Goal: Entertainment & Leisure: Consume media (video, audio)

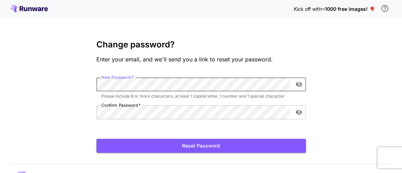
click at [80, 82] on div "Kick off with ~1000 free images! 🎈 Change password? Enter your email, and we'll…" at bounding box center [201, 95] width 402 height 190
click at [299, 83] on icon "toggle password visibility" at bounding box center [298, 85] width 6 height 6
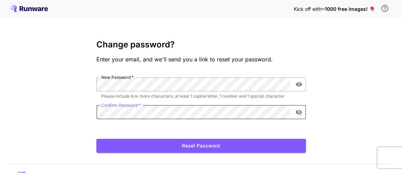
click at [299, 112] on icon "toggle password visibility" at bounding box center [298, 112] width 7 height 7
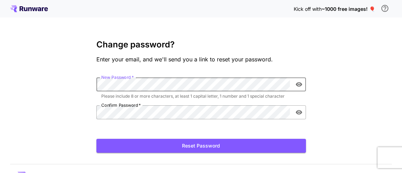
click at [62, 79] on div "Kick off with ~1000 free images! 🎈 Change password? Enter your email, and we'll…" at bounding box center [201, 95] width 402 height 190
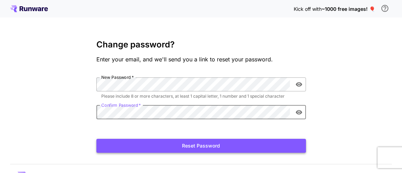
click at [194, 145] on button "Reset Password" at bounding box center [200, 146] width 209 height 14
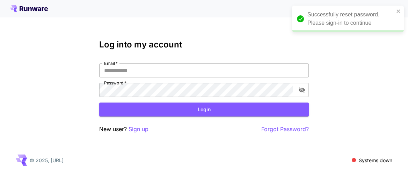
click at [171, 70] on input "Email   *" at bounding box center [203, 71] width 209 height 14
type input "**********"
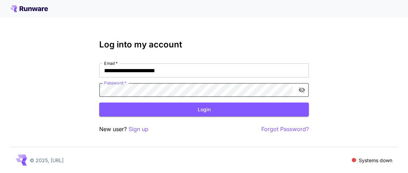
click at [302, 90] on icon "toggle password visibility" at bounding box center [301, 90] width 7 height 7
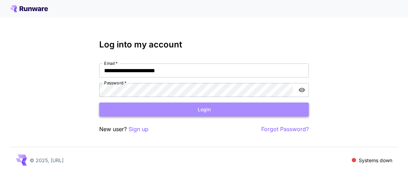
click at [201, 111] on button "Login" at bounding box center [203, 110] width 209 height 14
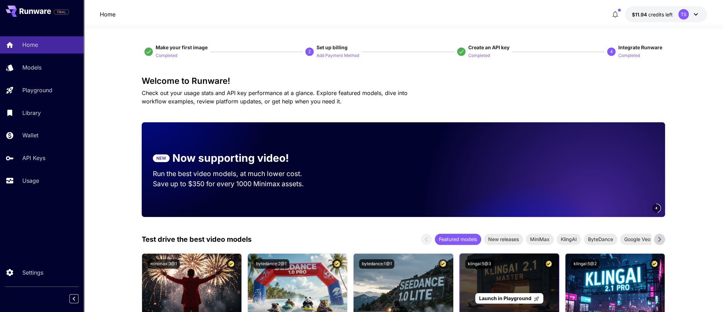
scroll to position [232, 0]
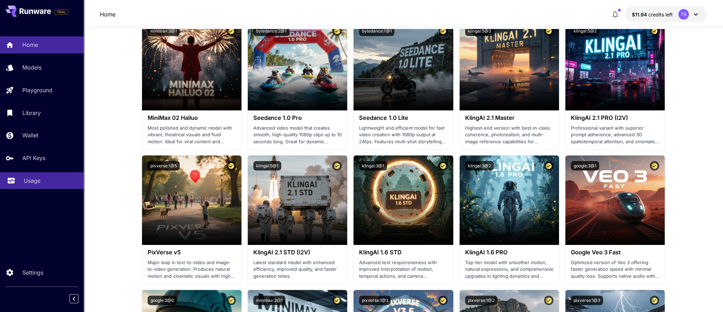
click at [38, 173] on p "Usage" at bounding box center [32, 180] width 17 height 8
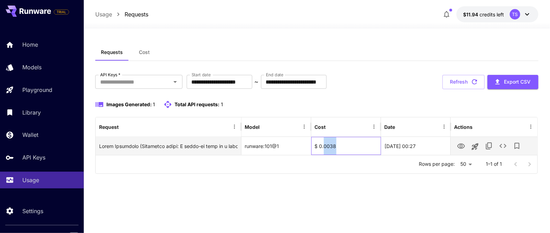
drag, startPoint x: 324, startPoint y: 146, endPoint x: 339, endPoint y: 147, distance: 14.7
click at [339, 147] on div "$ 0.0038" at bounding box center [346, 146] width 70 height 18
drag, startPoint x: 320, startPoint y: 145, endPoint x: 349, endPoint y: 146, distance: 29.0
click at [349, 146] on div "$ 0.0038" at bounding box center [346, 146] width 70 height 18
copy div "0.0038"
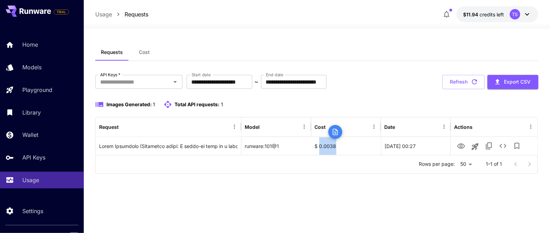
click at [367, 56] on div "Requests Cost" at bounding box center [316, 52] width 443 height 17
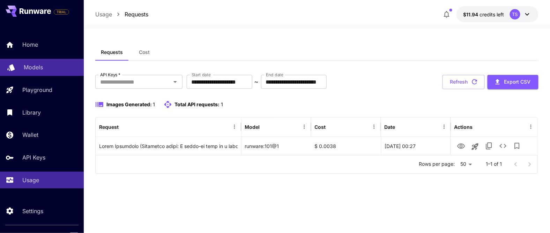
click at [38, 75] on link "Models" at bounding box center [42, 67] width 84 height 17
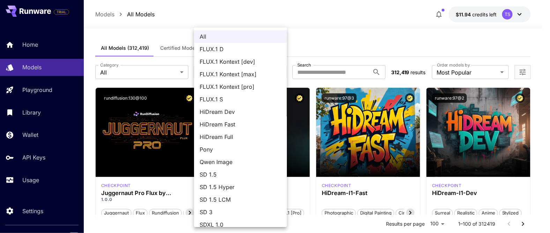
click at [176, 69] on div at bounding box center [275, 116] width 550 height 233
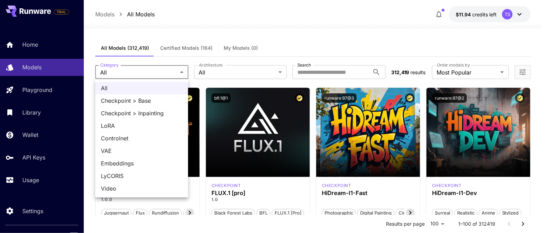
click at [120, 173] on span "Video" at bounding box center [142, 189] width 82 height 8
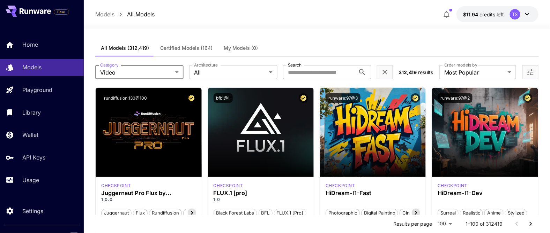
type input "*****"
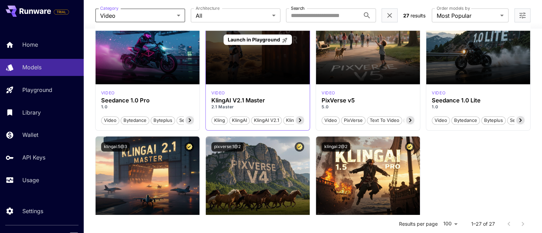
scroll to position [712, 0]
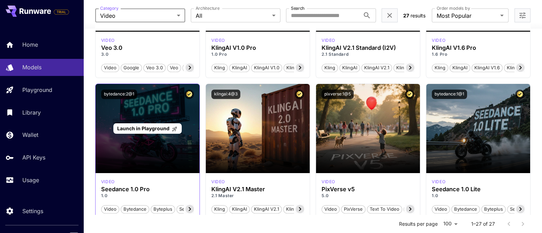
click at [117, 144] on div "Launch in Playground" at bounding box center [148, 128] width 104 height 89
click at [158, 148] on div "Launch in Playground" at bounding box center [148, 128] width 104 height 89
click at [170, 104] on div "Launch in Playground" at bounding box center [148, 128] width 104 height 89
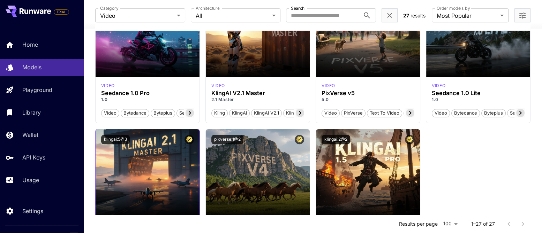
scroll to position [886, 0]
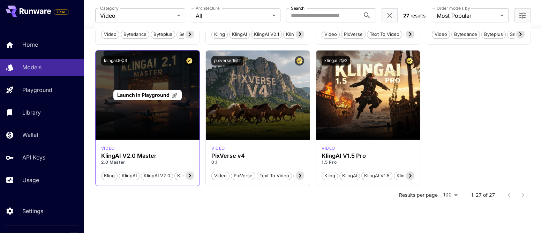
click at [138, 115] on div "Launch in Playground" at bounding box center [148, 95] width 104 height 89
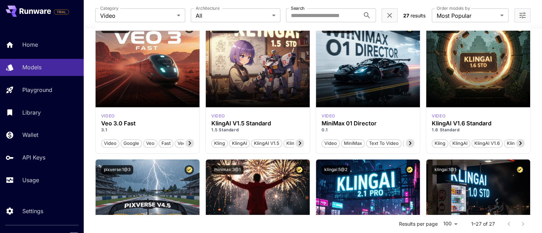
scroll to position [188, 0]
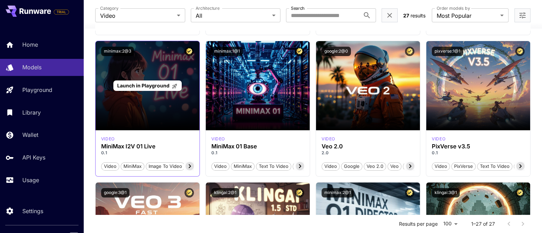
click at [161, 69] on div "Launch in Playground" at bounding box center [148, 85] width 104 height 89
click at [163, 123] on div "Launch in Playground" at bounding box center [148, 85] width 104 height 89
click at [152, 81] on div "Launch in Playground" at bounding box center [147, 86] width 68 height 11
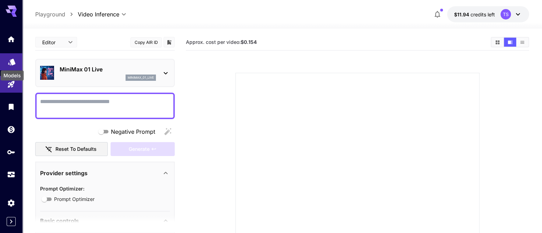
click at [9, 57] on icon "Models" at bounding box center [12, 59] width 8 height 8
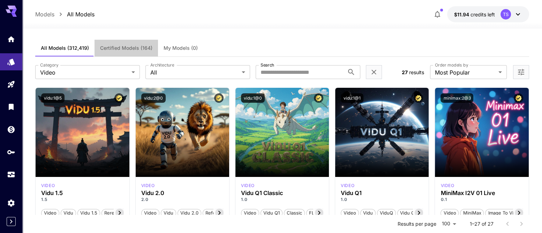
click at [116, 45] on span "Certified Models (164)" at bounding box center [126, 48] width 52 height 6
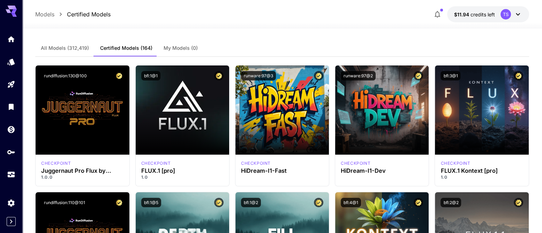
click at [189, 53] on button "My Models (0)" at bounding box center [180, 48] width 45 height 17
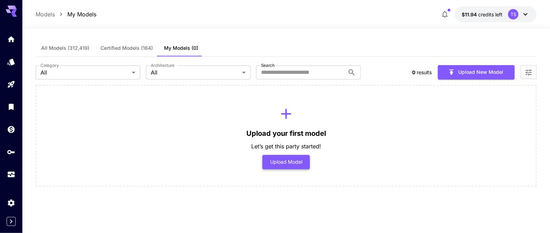
click at [300, 163] on button "Upload Model" at bounding box center [286, 162] width 48 height 14
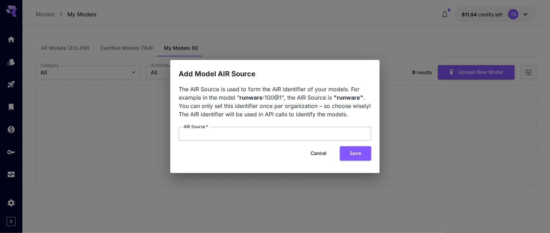
click at [289, 128] on input "AIR Source   *" at bounding box center [275, 134] width 193 height 14
click at [320, 157] on button "Cancel" at bounding box center [318, 154] width 31 height 14
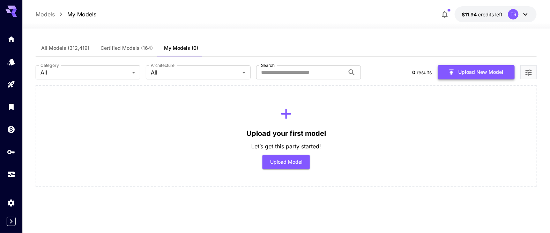
click at [401, 75] on button "Upload New Model" at bounding box center [476, 72] width 77 height 14
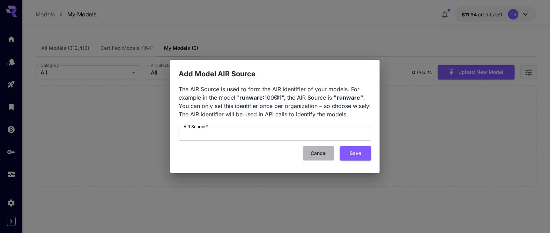
click at [321, 153] on button "Cancel" at bounding box center [318, 154] width 31 height 14
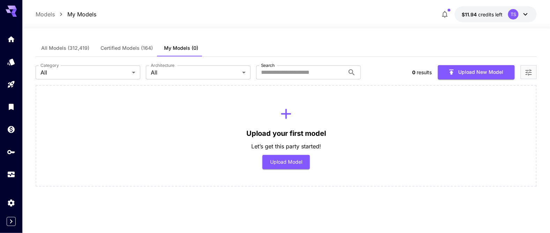
click at [401, 15] on div "TS" at bounding box center [519, 14] width 22 height 10
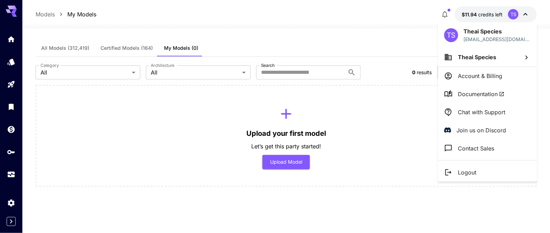
click at [401, 77] on p "Account & Billing" at bounding box center [480, 76] width 44 height 8
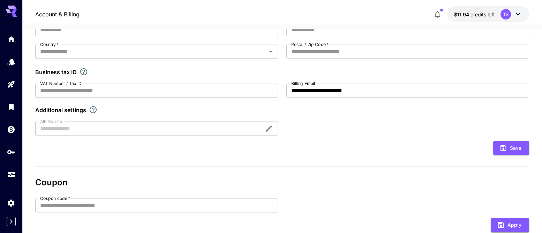
scroll to position [17, 0]
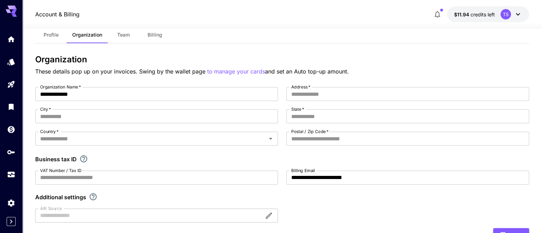
click at [157, 37] on span "Billing" at bounding box center [155, 35] width 15 height 6
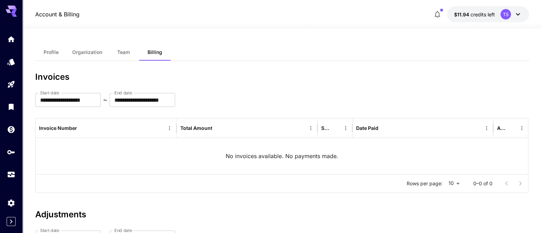
click at [128, 58] on button "Team" at bounding box center [123, 52] width 31 height 17
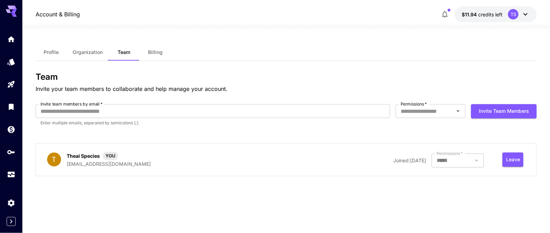
click at [401, 162] on div at bounding box center [458, 161] width 52 height 14
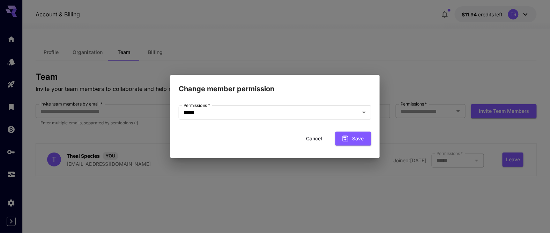
click at [318, 138] on button "Cancel" at bounding box center [313, 139] width 31 height 14
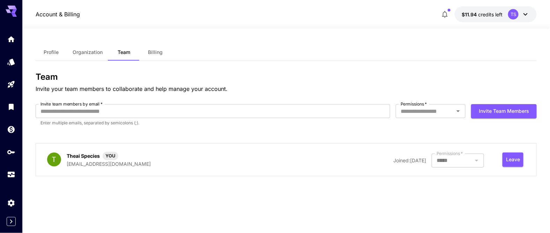
click at [401, 161] on div at bounding box center [458, 161] width 52 height 14
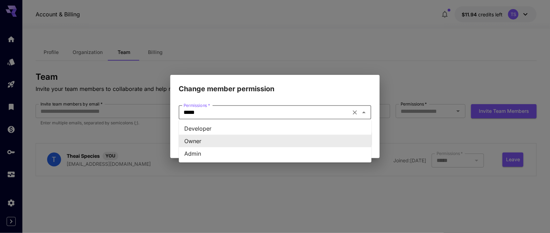
click at [339, 114] on input "*****" at bounding box center [265, 113] width 168 height 10
click at [378, 54] on div "Change member permission Permissions   * ***** Permissions   * Cancel Save" at bounding box center [275, 116] width 550 height 233
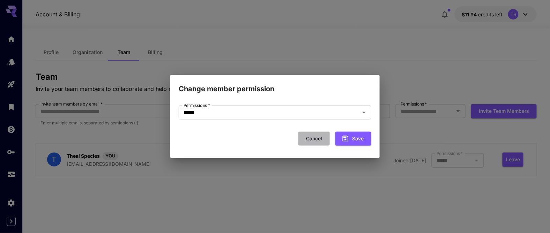
click at [318, 138] on button "Cancel" at bounding box center [313, 139] width 31 height 14
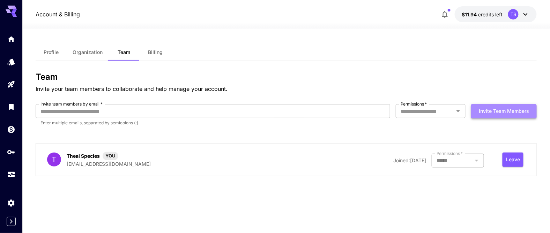
click at [401, 110] on button "Invite team members" at bounding box center [504, 111] width 66 height 14
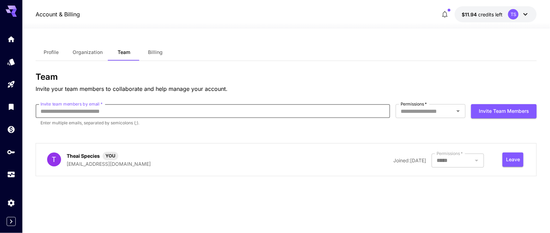
click at [261, 113] on input "Invite team members by email   *" at bounding box center [213, 111] width 355 height 14
type input "**********"
click at [401, 110] on icon "Open" at bounding box center [458, 111] width 8 height 8
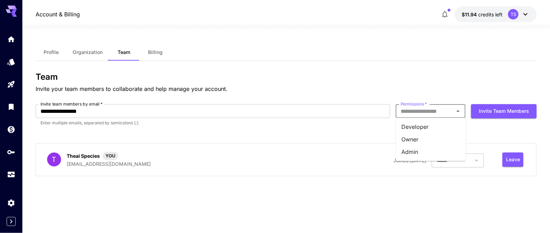
click at [401, 152] on li "Admin" at bounding box center [431, 152] width 70 height 13
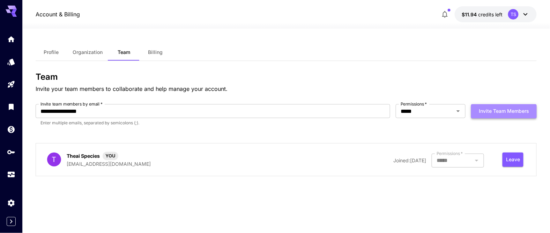
click at [401, 114] on button "Invite team members" at bounding box center [504, 111] width 66 height 14
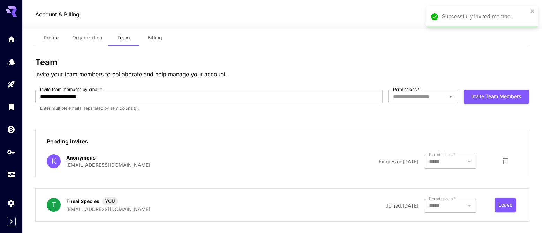
scroll to position [23, 0]
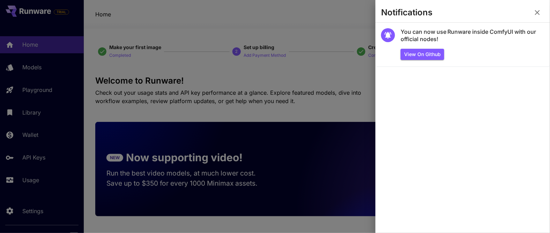
click at [539, 10] on icon "button" at bounding box center [537, 12] width 8 height 8
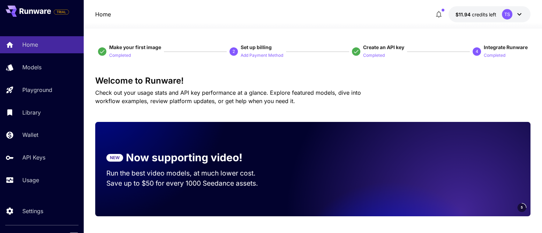
click at [518, 12] on icon at bounding box center [519, 14] width 8 height 8
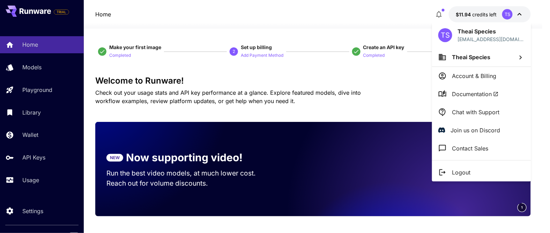
click at [296, 95] on div at bounding box center [275, 116] width 550 height 233
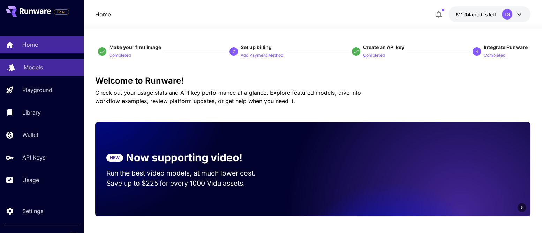
click at [40, 66] on p "Models" at bounding box center [33, 67] width 19 height 8
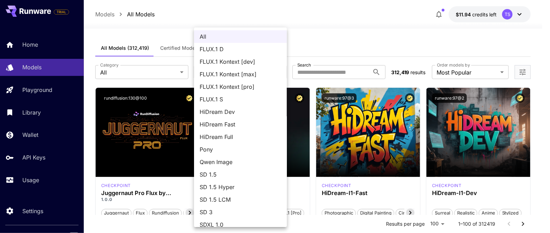
click at [236, 128] on span "HiDream Fast" at bounding box center [241, 124] width 82 height 8
type input "**********"
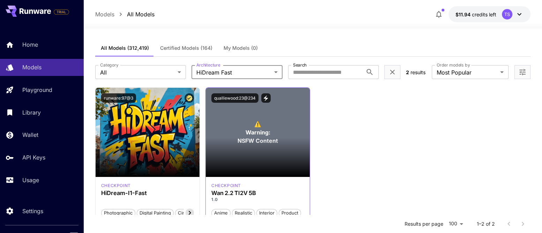
click at [268, 143] on section at bounding box center [258, 157] width 104 height 39
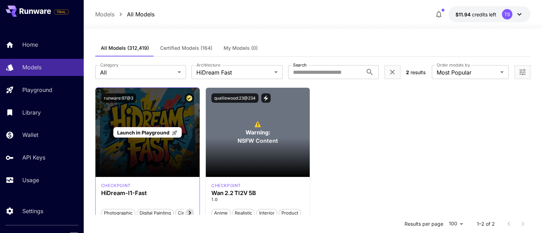
click at [149, 126] on div "Launch in Playground" at bounding box center [148, 132] width 104 height 89
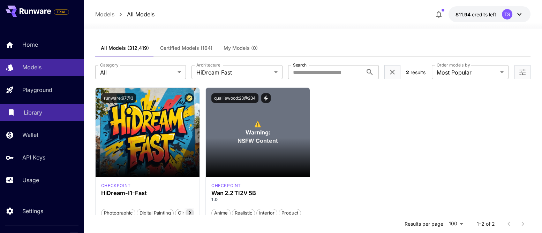
click at [38, 111] on p "Library" at bounding box center [33, 113] width 18 height 8
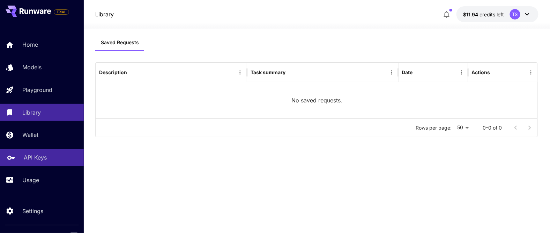
click at [47, 152] on link "API Keys" at bounding box center [42, 157] width 84 height 17
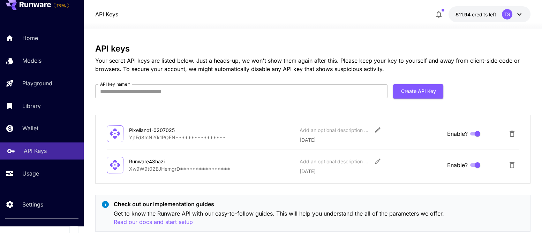
scroll to position [10, 0]
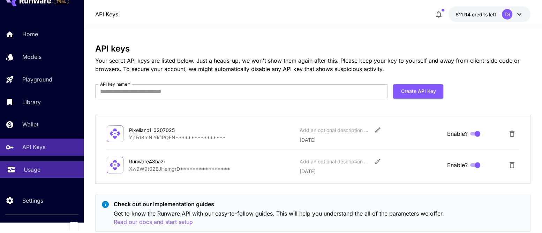
click at [40, 173] on div "Usage" at bounding box center [51, 170] width 54 height 8
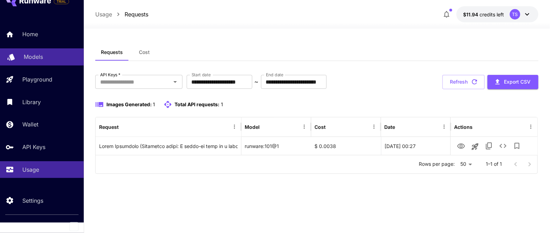
click at [49, 62] on link "Models" at bounding box center [42, 57] width 84 height 17
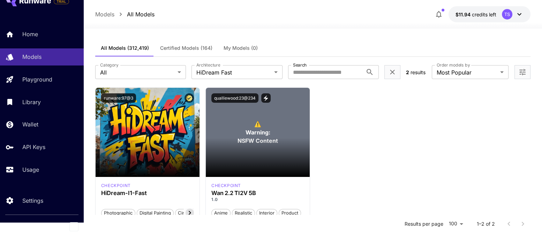
click at [42, 46] on div "Home Models Playground Library Wallet API Keys Usage" at bounding box center [42, 102] width 84 height 153
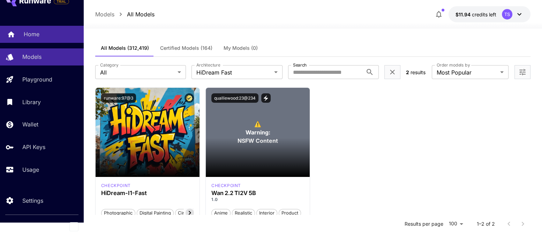
click at [48, 38] on div "Home" at bounding box center [51, 34] width 54 height 8
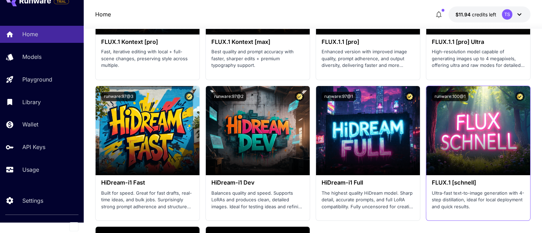
scroll to position [1658, 0]
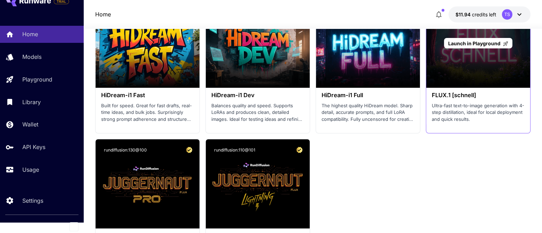
click at [470, 76] on div "Launch in Playground" at bounding box center [478, 43] width 104 height 89
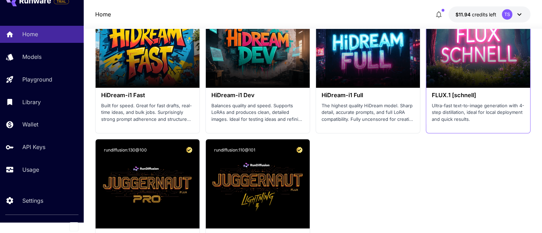
click at [457, 94] on h3 "FLUX.1 [schnell]" at bounding box center [478, 95] width 93 height 7
click at [458, 110] on p "Ultra-fast text-to-image generation with 4-step distillation, ideal for local d…" at bounding box center [478, 112] width 93 height 21
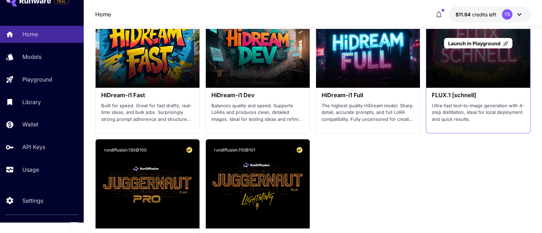
click at [464, 61] on div "Launch in Playground" at bounding box center [478, 43] width 104 height 89
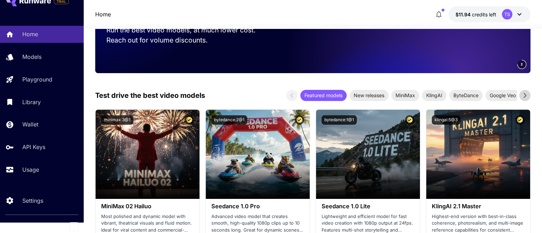
scroll to position [0, 0]
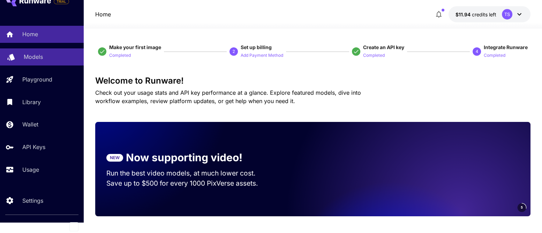
click at [49, 59] on div "Models" at bounding box center [51, 57] width 54 height 8
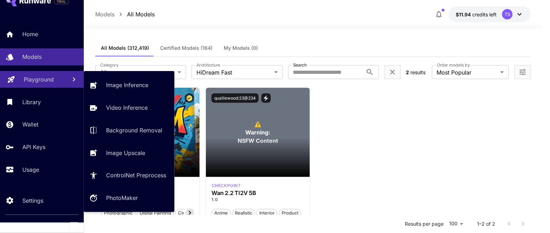
click at [40, 82] on p "Playground" at bounding box center [39, 79] width 30 height 8
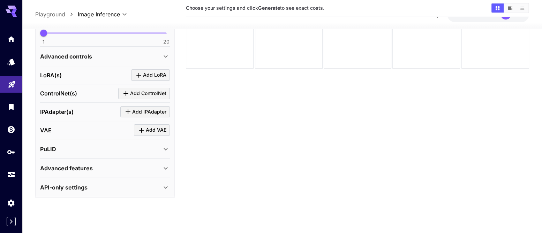
scroll to position [137, 0]
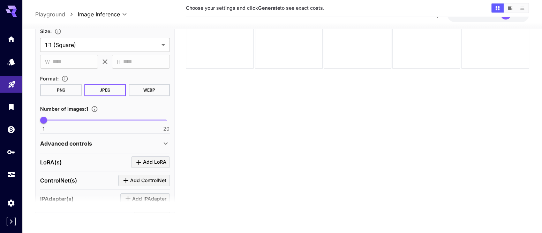
click at [156, 146] on div "Advanced controls" at bounding box center [105, 143] width 130 height 17
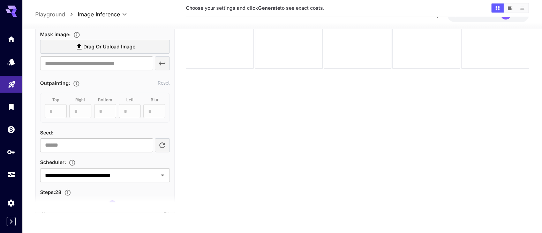
scroll to position [399, 0]
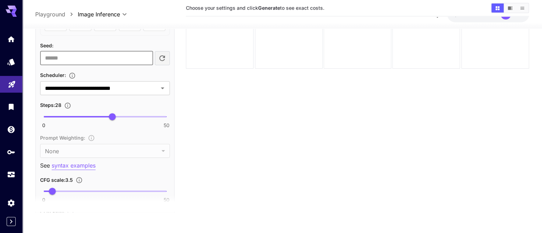
click at [127, 56] on input "number" at bounding box center [96, 58] width 113 height 14
click at [146, 58] on input "**" at bounding box center [96, 58] width 113 height 14
click at [145, 54] on input "*" at bounding box center [96, 58] width 113 height 14
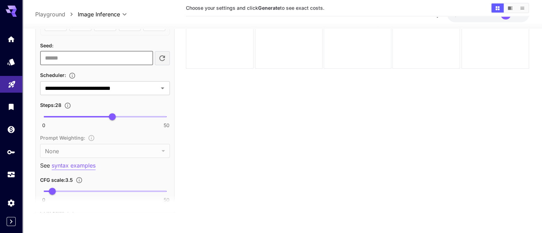
click at [145, 54] on input "*" at bounding box center [96, 58] width 113 height 14
click at [145, 59] on input "*" at bounding box center [96, 58] width 113 height 14
drag, startPoint x: 116, startPoint y: 56, endPoint x: 20, endPoint y: 52, distance: 96.4
click at [20, 52] on div "**********" at bounding box center [271, 89] width 542 height 289
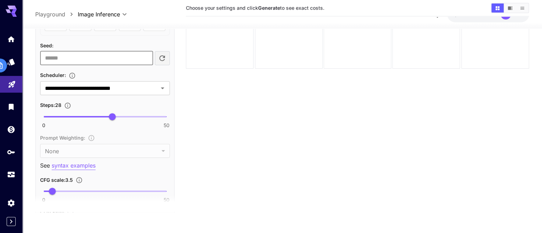
paste input "**********"
click at [162, 59] on icon "button" at bounding box center [162, 58] width 6 height 6
type input "**********"
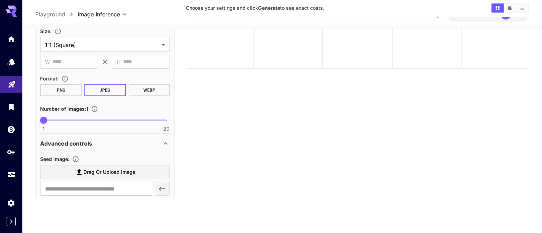
scroll to position [0, 0]
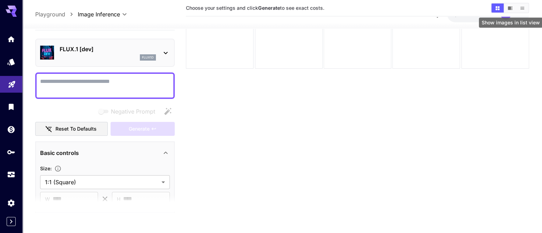
click at [514, 9] on button "Show images in video view" at bounding box center [510, 7] width 12 height 9
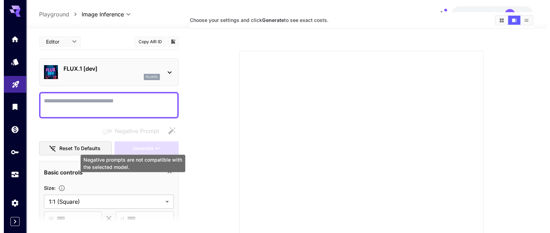
scroll to position [17, 0]
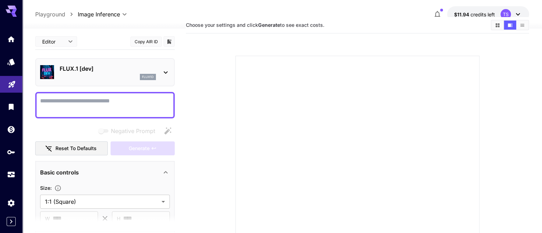
click at [162, 73] on icon at bounding box center [166, 72] width 8 height 8
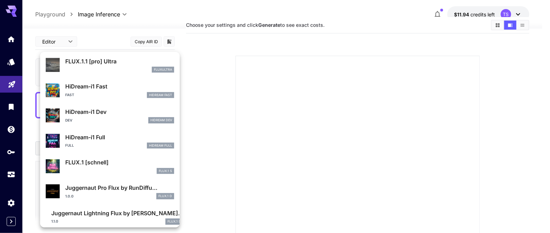
scroll to position [539, 0]
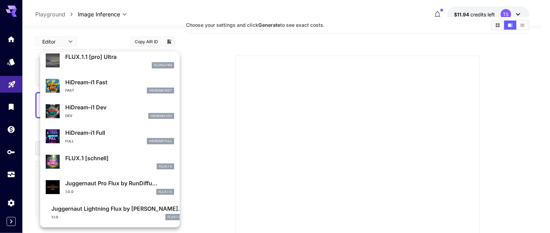
click at [262, 126] on div at bounding box center [275, 116] width 550 height 233
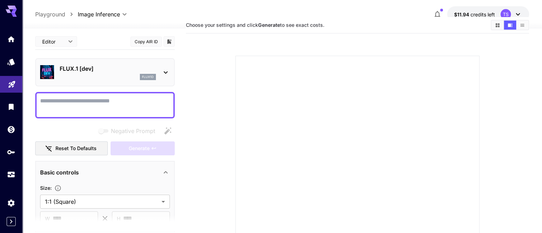
click at [164, 73] on icon at bounding box center [166, 72] width 8 height 8
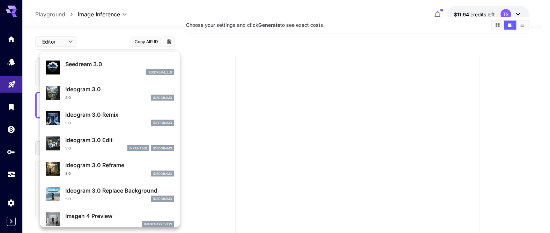
scroll to position [0, 0]
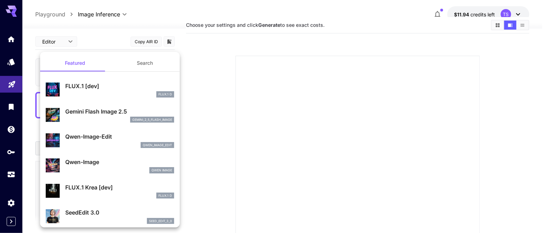
click at [138, 63] on button "Search" at bounding box center [145, 63] width 70 height 17
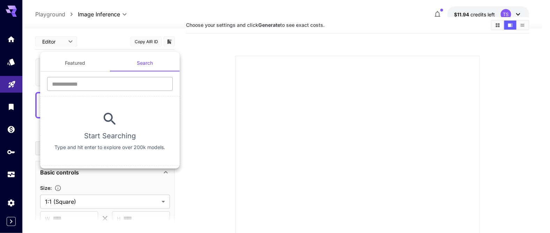
click at [116, 85] on input "text" at bounding box center [110, 84] width 126 height 14
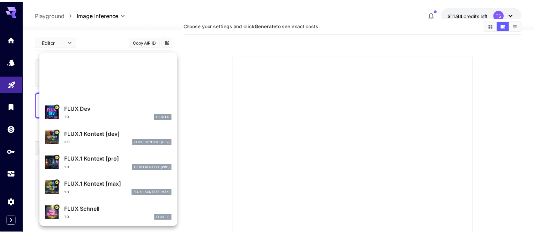
scroll to position [262, 0]
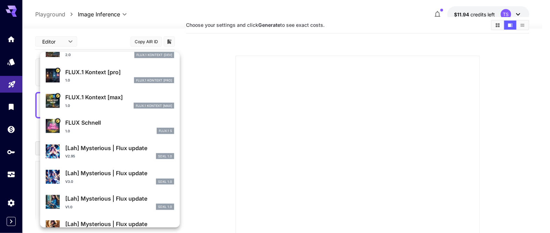
type input "****"
click at [114, 130] on div "1.0 FLUX.1 S" at bounding box center [119, 131] width 109 height 6
type input "*"
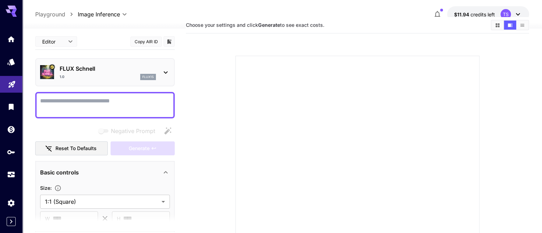
click at [59, 108] on textarea "Negative Prompt" at bounding box center [105, 105] width 130 height 17
paste textarea "**********"
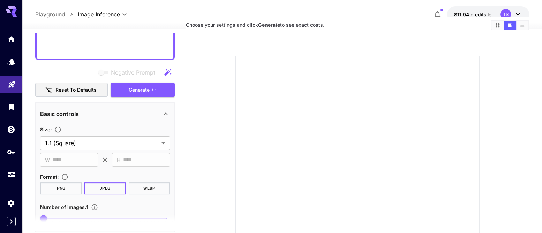
scroll to position [289, 0]
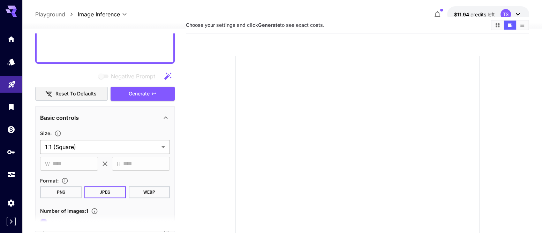
type textarea "**********"
click at [159, 148] on body "**********" at bounding box center [271, 152] width 542 height 338
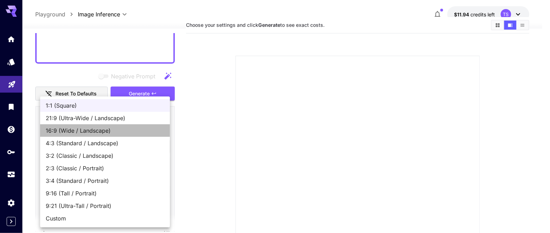
click at [122, 128] on span "16:9 (Wide / Landscape)" at bounding box center [105, 131] width 119 height 8
type input "**********"
type input "****"
type input "***"
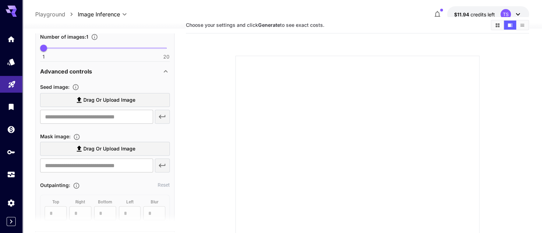
scroll to position [377, 0]
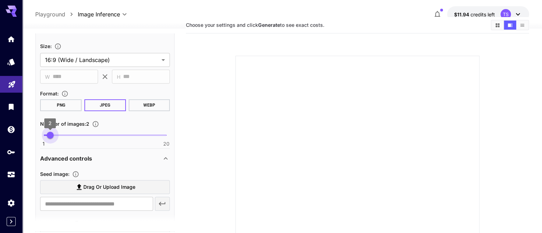
type input "*"
drag, startPoint x: 46, startPoint y: 135, endPoint x: 60, endPoint y: 138, distance: 13.8
click at [60, 138] on span "4" at bounding box center [63, 135] width 7 height 7
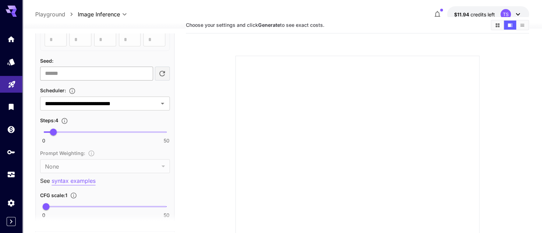
scroll to position [638, 0]
drag, startPoint x: 96, startPoint y: 73, endPoint x: 28, endPoint y: 72, distance: 68.4
click at [28, 72] on section "**********" at bounding box center [282, 167] width 520 height 310
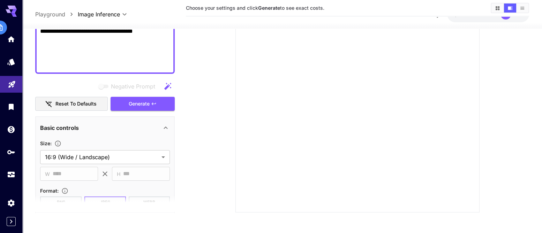
scroll to position [262, 0]
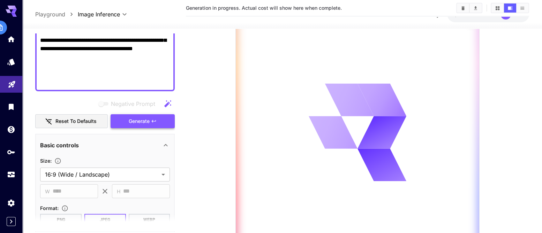
click at [148, 104] on div "Negative Prompt Reset to defaults Generate" at bounding box center [105, 113] width 140 height 32
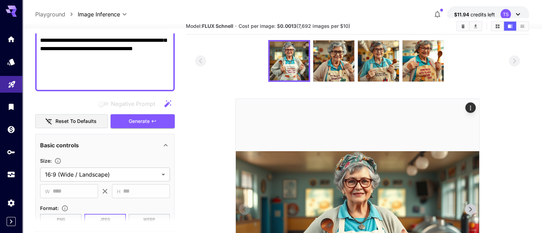
scroll to position [0, 0]
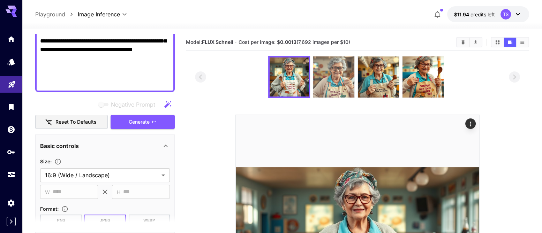
click at [338, 83] on img at bounding box center [333, 77] width 41 height 41
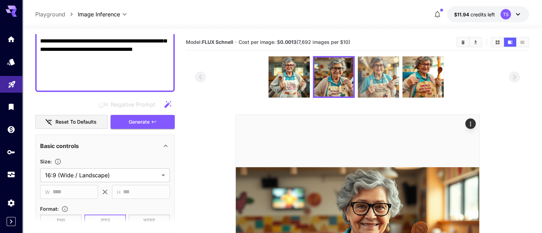
click at [382, 83] on img at bounding box center [378, 77] width 41 height 41
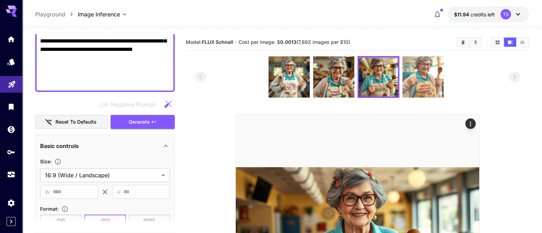
click at [419, 83] on img at bounding box center [423, 77] width 41 height 41
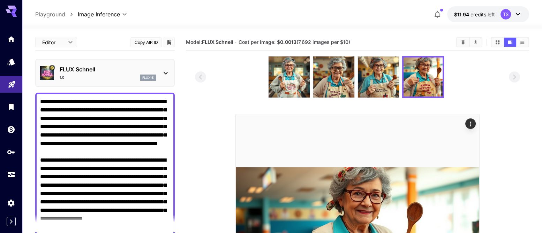
click at [166, 72] on icon at bounding box center [166, 73] width 8 height 8
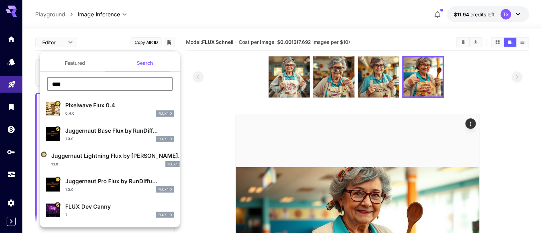
drag, startPoint x: 99, startPoint y: 85, endPoint x: 0, endPoint y: 79, distance: 98.9
click at [0, 79] on div "Featured Search **** ​ Pixelwave Flux 0.4 0.4.0 FLUX.1 D Juggernaut Base Flux b…" at bounding box center [70, 104] width 140 height 209
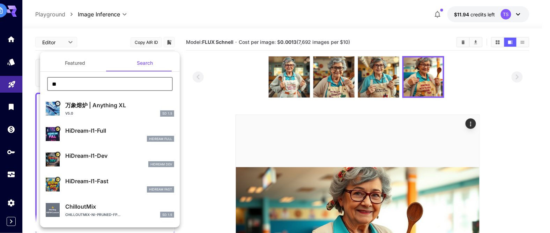
type input "**"
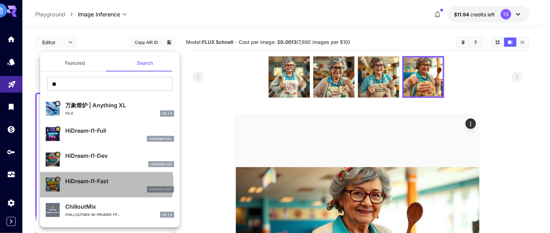
click at [97, 184] on p "HiDream-I1-Fast" at bounding box center [119, 181] width 109 height 8
type input "**"
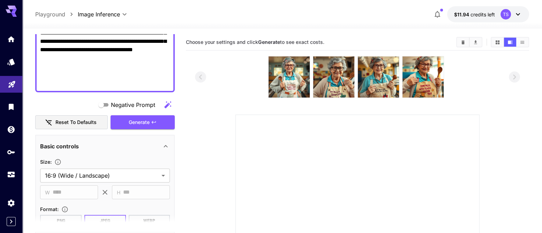
scroll to position [262, 0]
click at [142, 122] on span "Generate" at bounding box center [139, 122] width 21 height 9
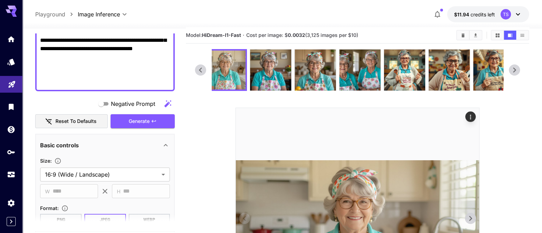
scroll to position [0, 0]
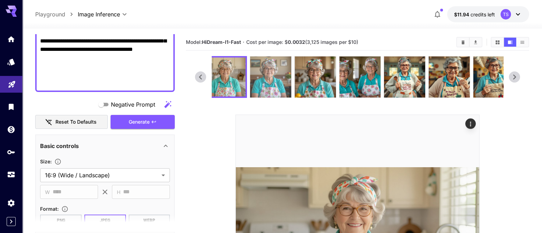
click at [276, 76] on img at bounding box center [270, 77] width 41 height 41
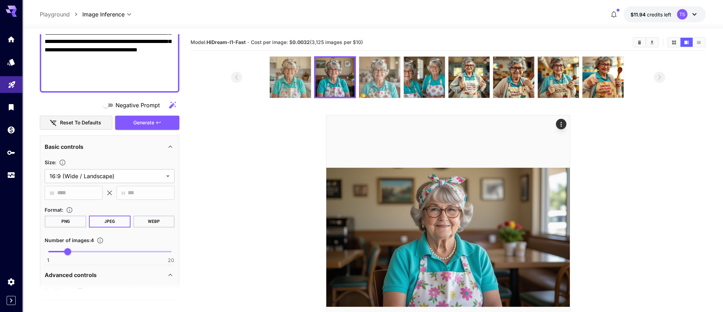
click at [383, 83] on img at bounding box center [379, 77] width 41 height 41
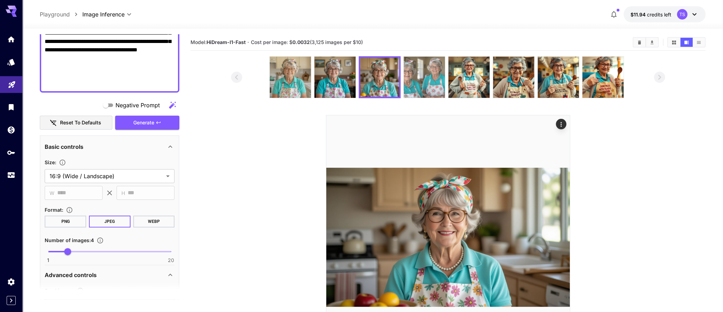
click at [423, 81] on img at bounding box center [424, 77] width 41 height 41
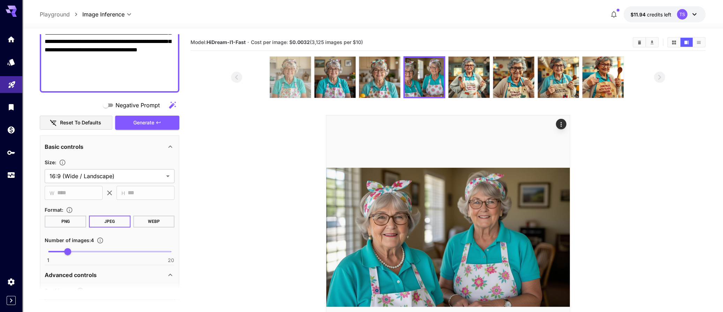
click at [291, 84] on img at bounding box center [290, 77] width 41 height 41
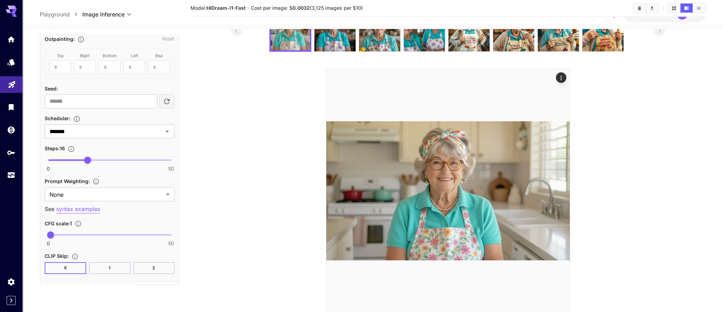
scroll to position [68, 0]
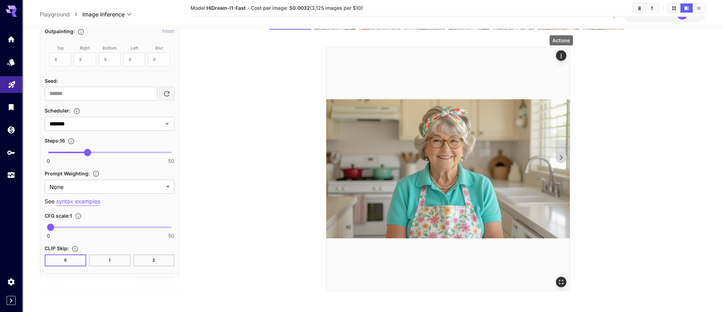
click at [550, 52] on icon "Actions" at bounding box center [561, 55] width 7 height 7
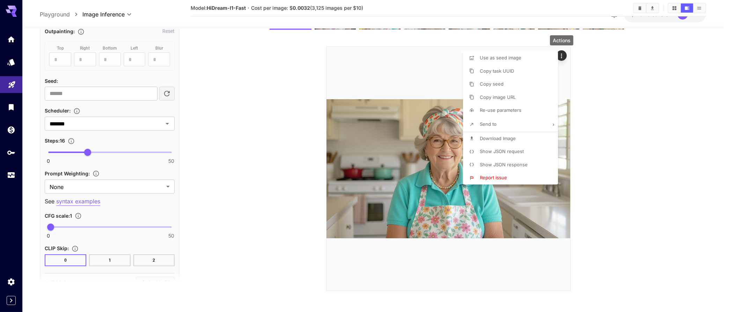
click at [507, 137] on span "Download Image" at bounding box center [498, 138] width 36 height 6
click at [287, 143] on div at bounding box center [367, 156] width 734 height 312
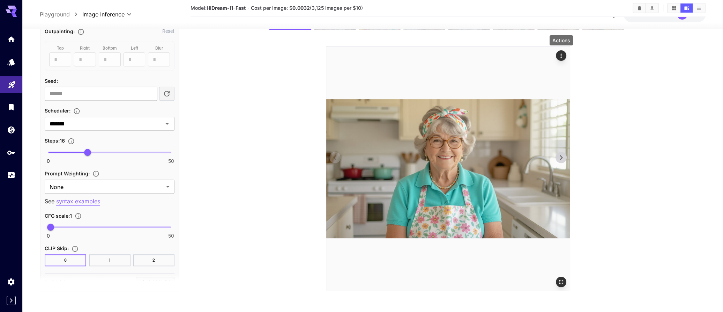
click at [550, 56] on icon "Actions" at bounding box center [560, 55] width 1 height 5
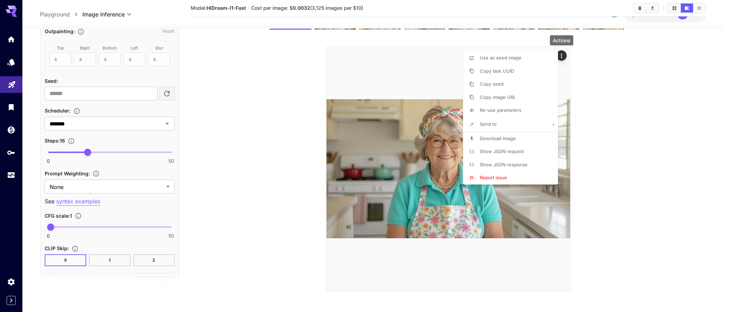
click at [498, 82] on span "Copy seed" at bounding box center [492, 84] width 24 height 6
click at [550, 171] on div at bounding box center [367, 156] width 734 height 312
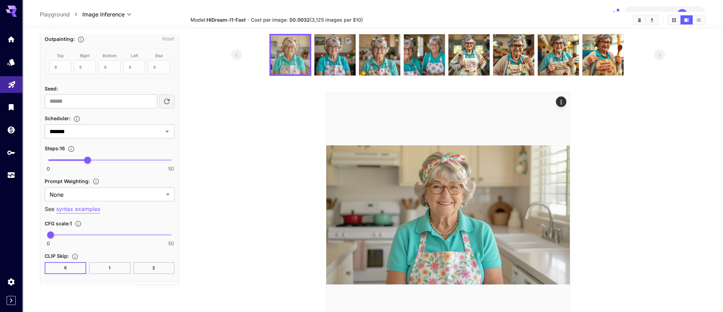
scroll to position [0, 0]
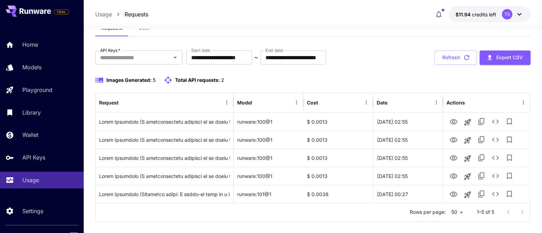
scroll to position [33, 0]
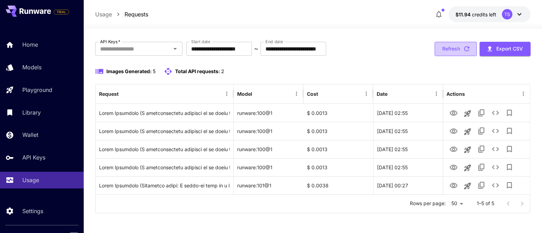
click at [443, 51] on button "Refresh" at bounding box center [456, 49] width 42 height 14
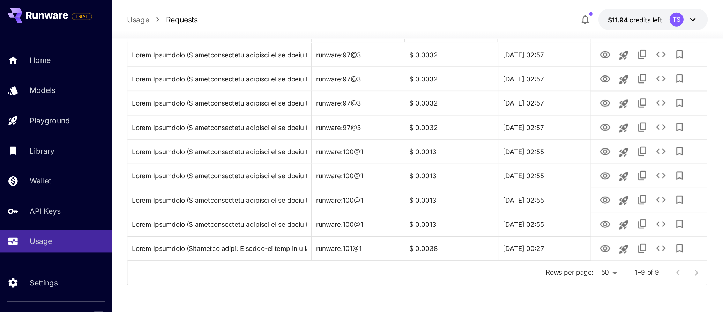
scroll to position [28, 0]
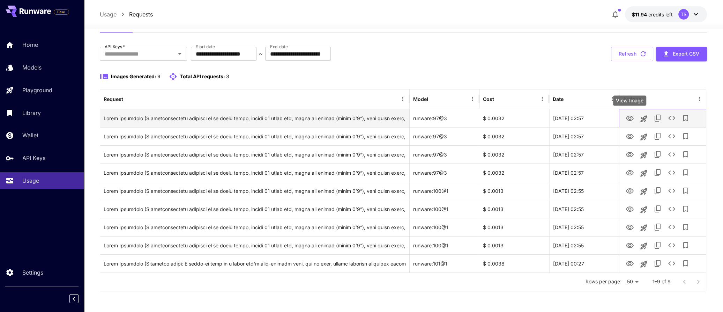
click at [550, 117] on icon "View Image" at bounding box center [630, 118] width 8 height 5
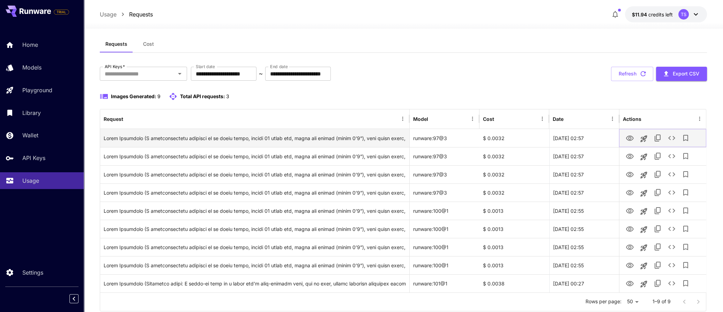
scroll to position [0, 0]
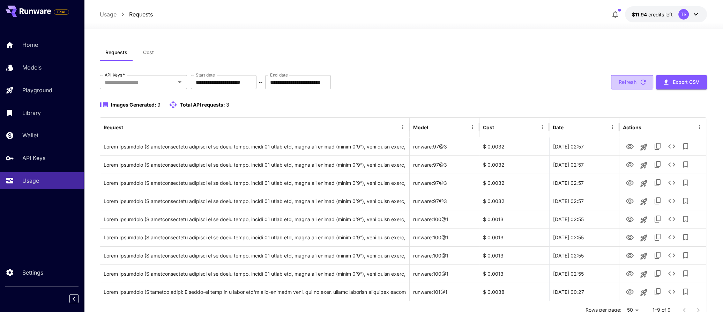
click at [550, 83] on button "Refresh" at bounding box center [632, 82] width 42 height 14
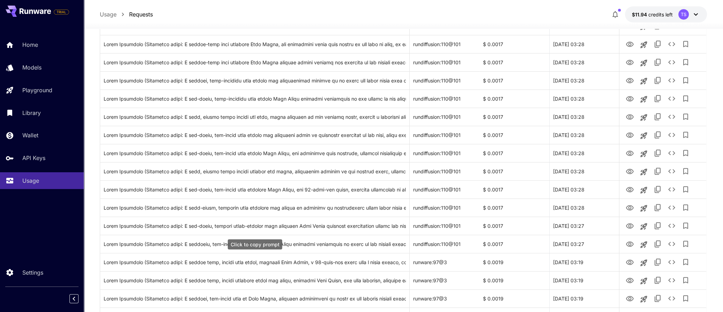
scroll to position [681, 0]
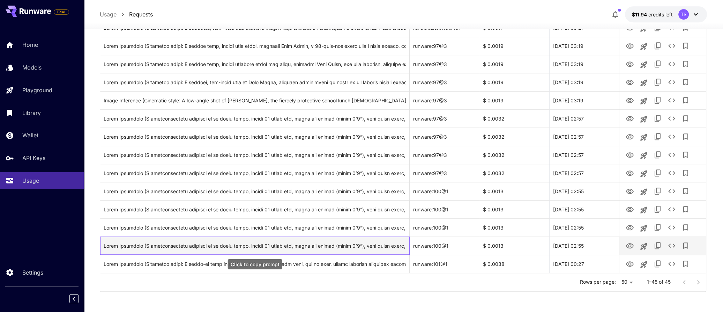
click at [392, 233] on div "Click to copy prompt" at bounding box center [255, 246] width 302 height 18
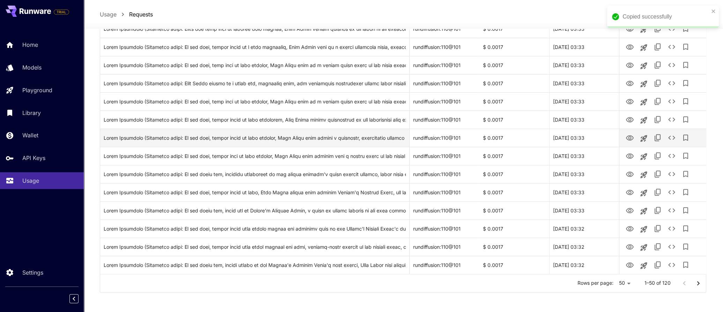
scroll to position [772, 0]
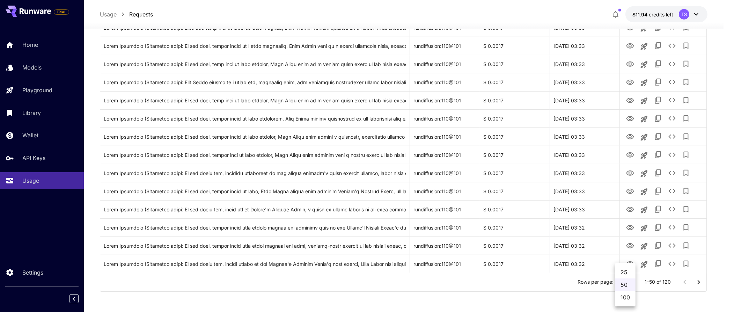
click at [550, 233] on li "100" at bounding box center [625, 297] width 21 height 13
type input "***"
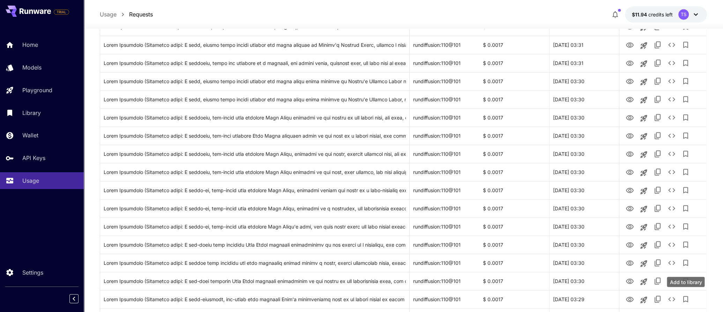
scroll to position [1680, 0]
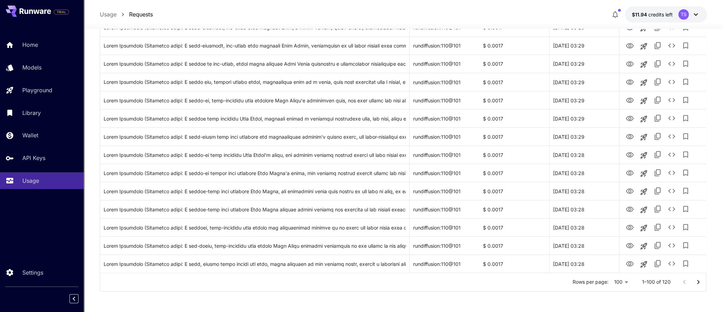
click at [550, 233] on icon "Go to next page" at bounding box center [698, 281] width 8 height 8
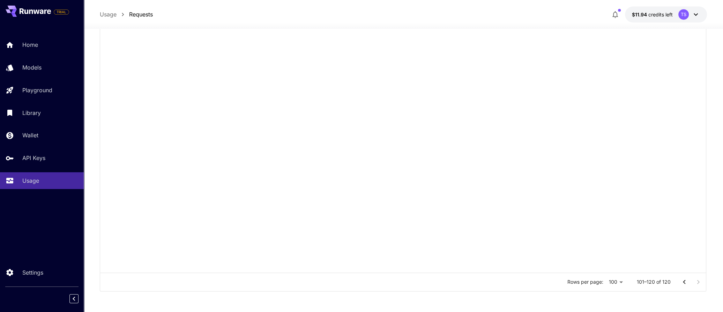
scroll to position [228, 0]
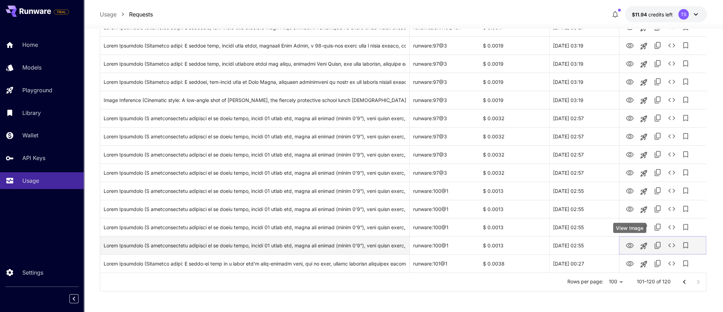
click at [550, 233] on icon "View Image" at bounding box center [630, 245] width 8 height 5
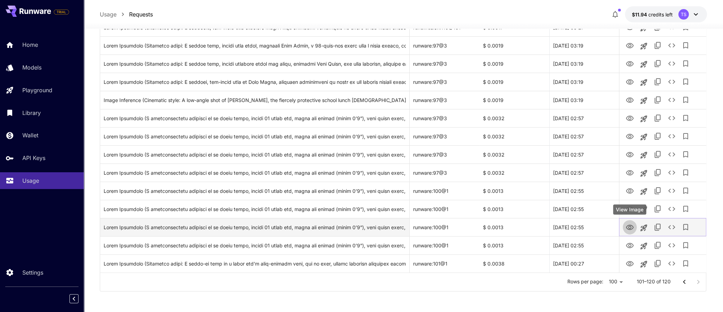
click at [550, 230] on icon "View Image" at bounding box center [629, 227] width 8 height 8
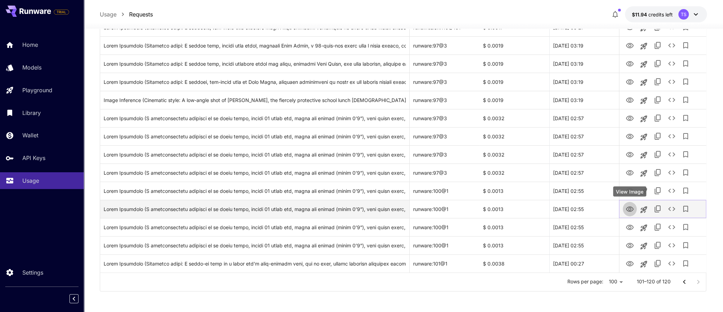
click at [550, 207] on icon "View Image" at bounding box center [629, 209] width 8 height 8
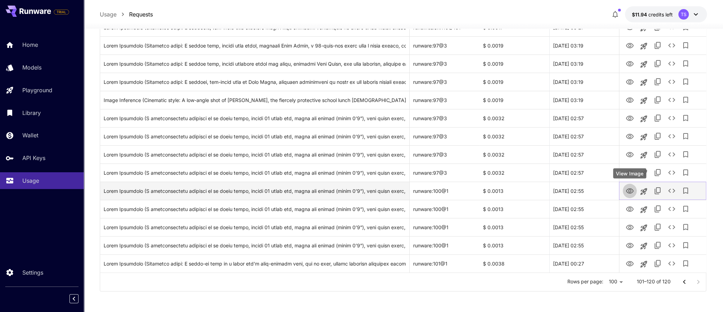
click at [550, 189] on icon "View Image" at bounding box center [630, 190] width 8 height 5
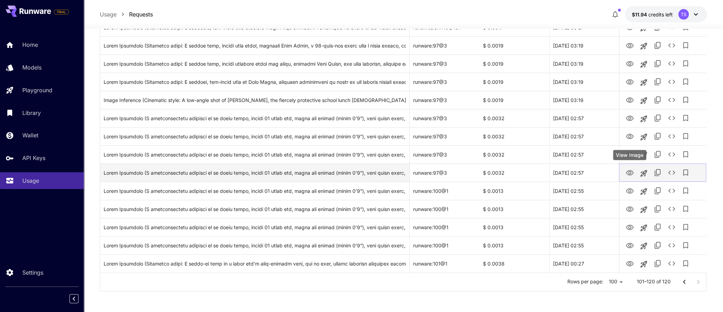
click at [550, 166] on button "View Image" at bounding box center [630, 172] width 14 height 14
click at [550, 169] on icon "View Image" at bounding box center [629, 173] width 8 height 8
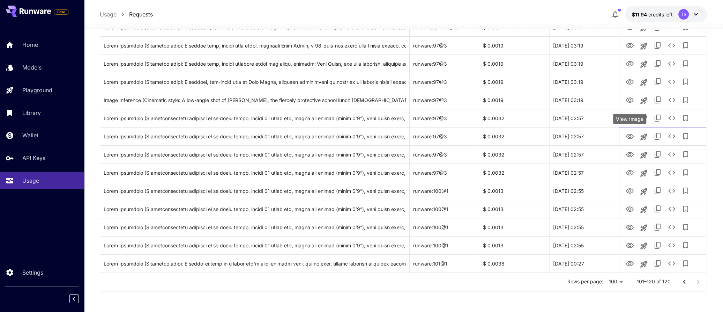
click at [550, 119] on div "View Image" at bounding box center [629, 119] width 33 height 10
drag, startPoint x: 631, startPoint y: 118, endPoint x: 627, endPoint y: 118, distance: 3.5
click at [550, 118] on body "**********" at bounding box center [361, 42] width 723 height 540
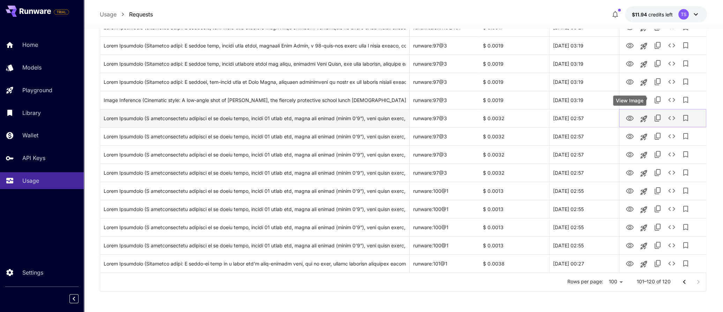
click at [550, 117] on icon "View Image" at bounding box center [630, 118] width 8 height 5
click at [550, 118] on icon "Add to library" at bounding box center [685, 118] width 8 height 8
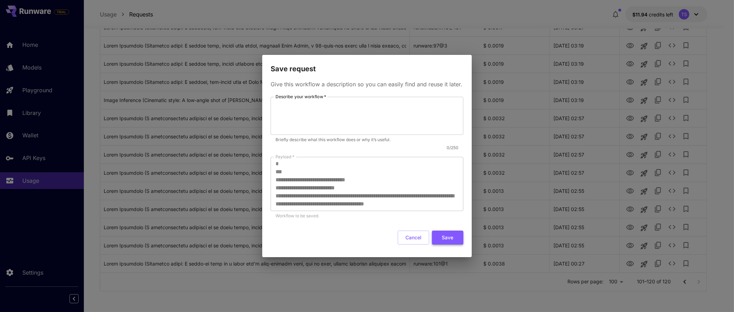
click at [454, 233] on button "Save" at bounding box center [447, 237] width 31 height 14
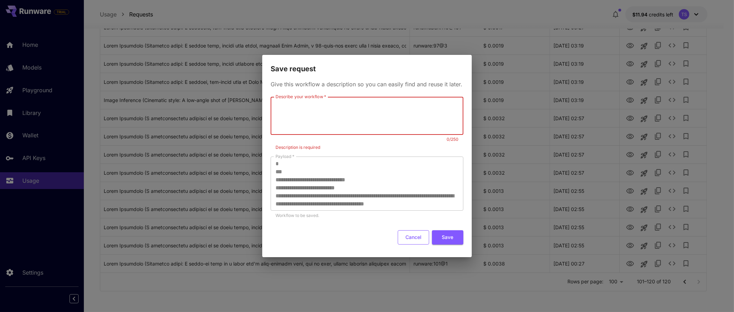
click at [417, 233] on button "Cancel" at bounding box center [412, 237] width 31 height 14
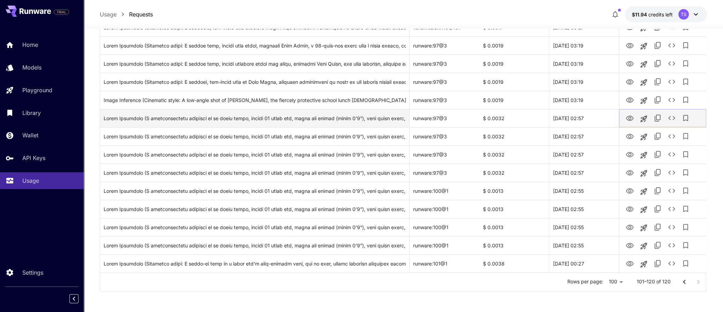
click at [550, 117] on icon "View Image" at bounding box center [629, 118] width 8 height 8
click at [550, 118] on icon "Launch in playground" at bounding box center [643, 118] width 7 height 7
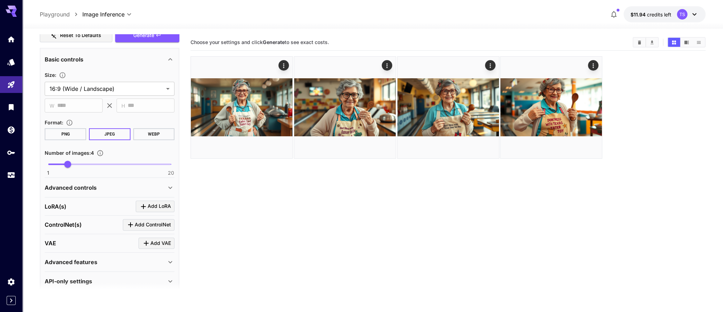
scroll to position [349, 0]
click at [132, 183] on div "Advanced controls" at bounding box center [105, 187] width 121 height 8
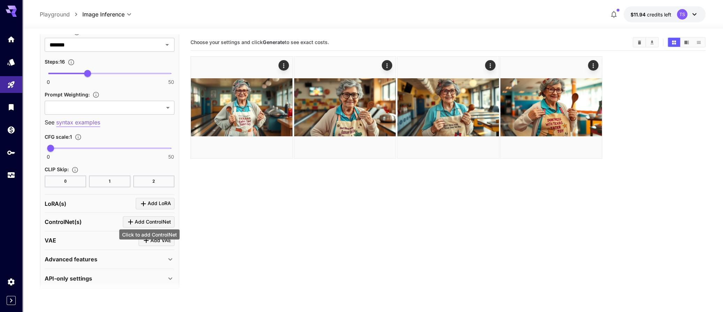
scroll to position [701, 0]
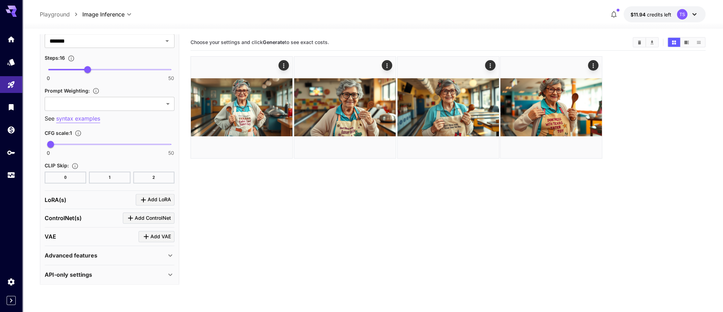
click at [132, 233] on div "Advanced features" at bounding box center [105, 255] width 121 height 8
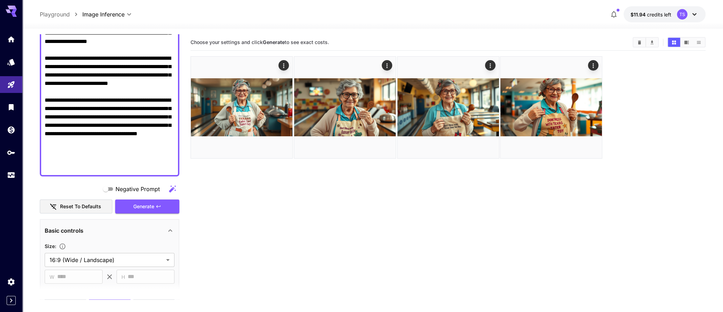
scroll to position [294, 0]
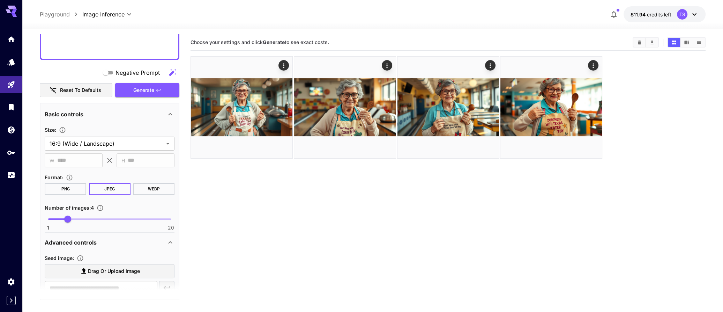
click at [105, 158] on icon at bounding box center [109, 160] width 8 height 8
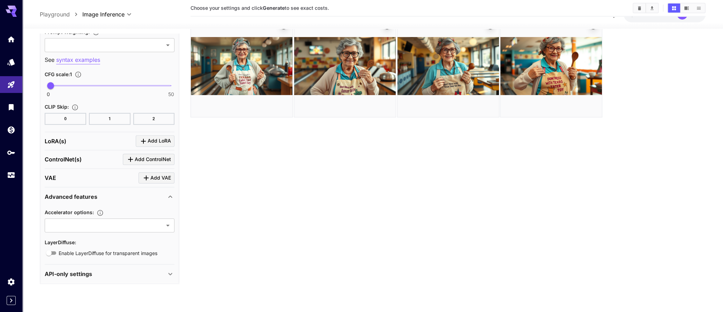
scroll to position [55, 0]
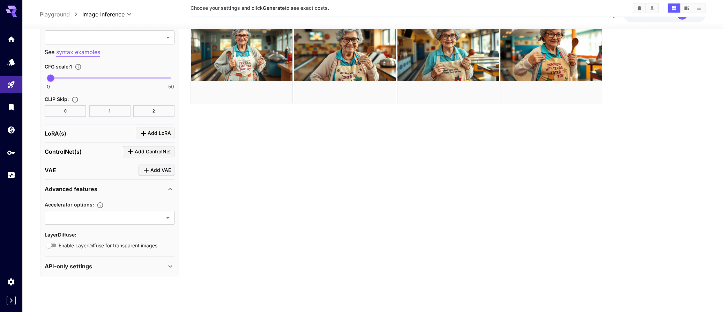
click at [136, 233] on div "API-only settings" at bounding box center [105, 266] width 121 height 8
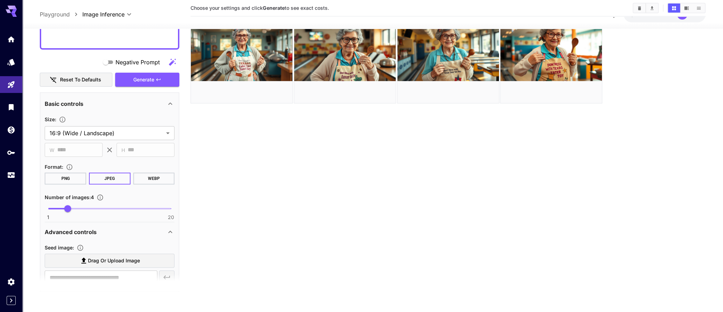
scroll to position [296, 0]
click at [127, 149] on div "​ H *** ​" at bounding box center [146, 149] width 58 height 14
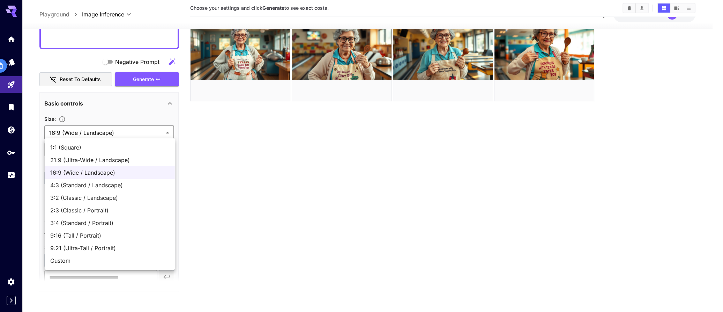
click at [166, 133] on body "**********" at bounding box center [361, 128] width 723 height 367
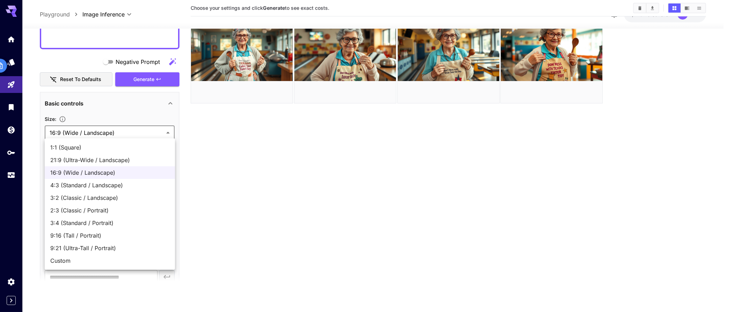
click at [139, 162] on span "21:9 (Ultra-Wide / Landscape)" at bounding box center [109, 160] width 119 height 8
type input "**********"
type input "****"
type input "***"
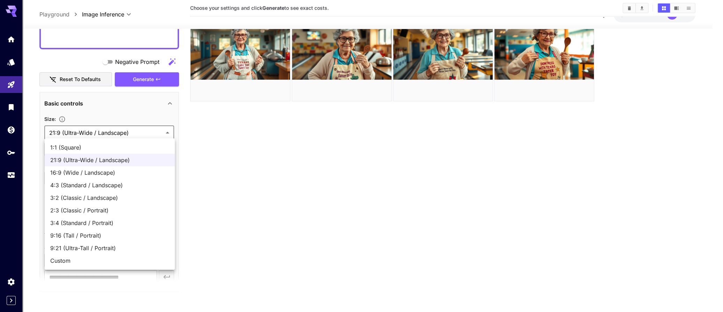
click at [163, 132] on body "**********" at bounding box center [361, 128] width 723 height 367
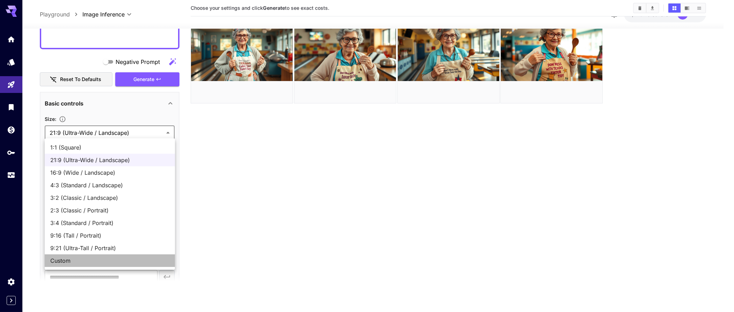
click at [74, 233] on span "Custom" at bounding box center [109, 260] width 119 height 8
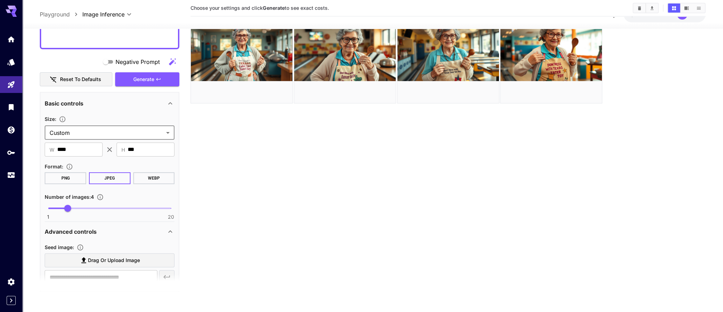
click at [168, 132] on body "**********" at bounding box center [361, 128] width 723 height 367
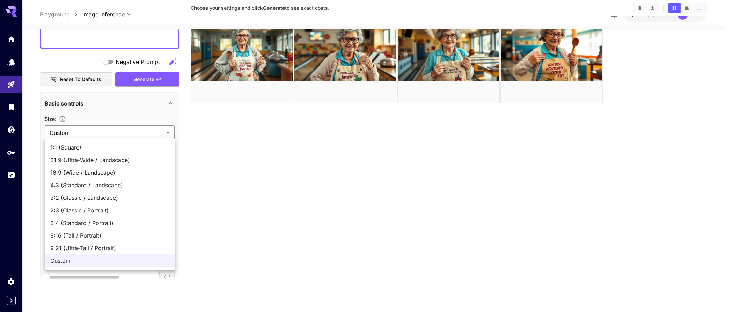
click at [98, 172] on span "16:9 (Wide / Landscape)" at bounding box center [109, 172] width 119 height 8
type input "**********"
type input "****"
type input "***"
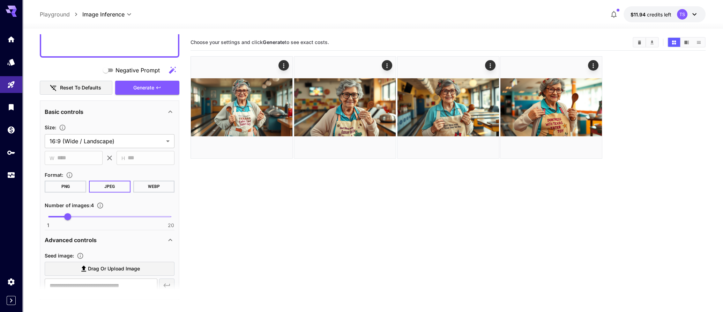
scroll to position [55, 0]
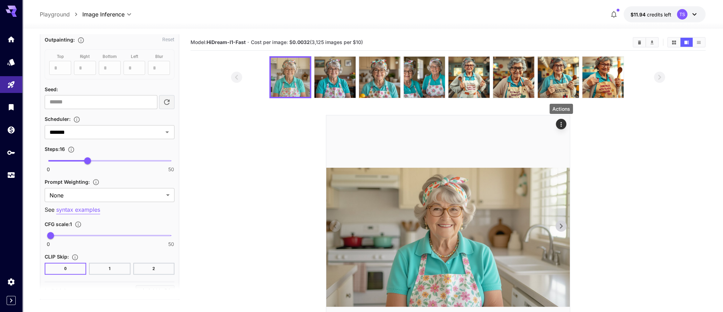
click at [562, 128] on button "Actions" at bounding box center [561, 124] width 10 height 10
click at [561, 121] on icon "Actions" at bounding box center [561, 124] width 7 height 7
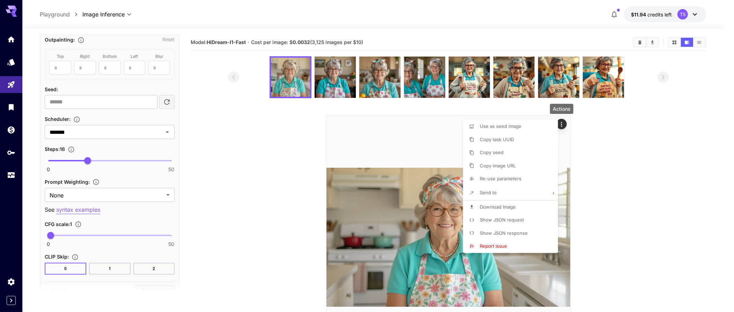
click at [505, 153] on li "Copy seed" at bounding box center [512, 152] width 99 height 13
click at [499, 152] on span "Copy seed" at bounding box center [492, 152] width 24 height 6
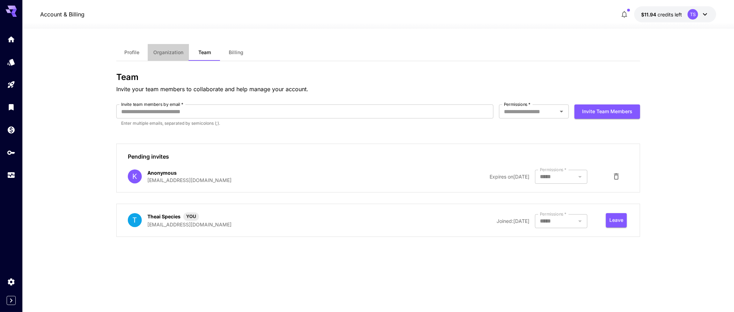
click at [155, 51] on span "Organization" at bounding box center [168, 52] width 30 height 6
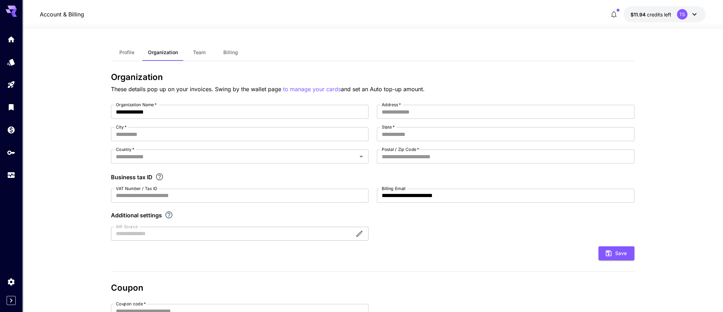
click at [225, 51] on span "Billing" at bounding box center [230, 52] width 15 height 6
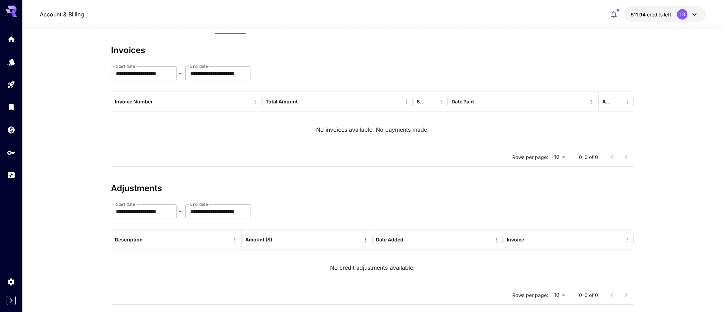
scroll to position [40, 0]
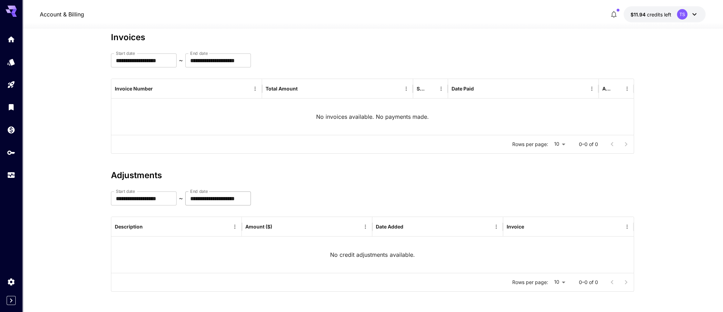
click at [250, 202] on input "**********" at bounding box center [218, 198] width 66 height 14
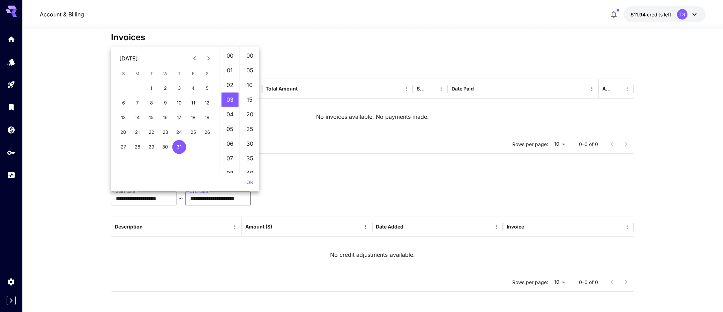
scroll to position [44, 0]
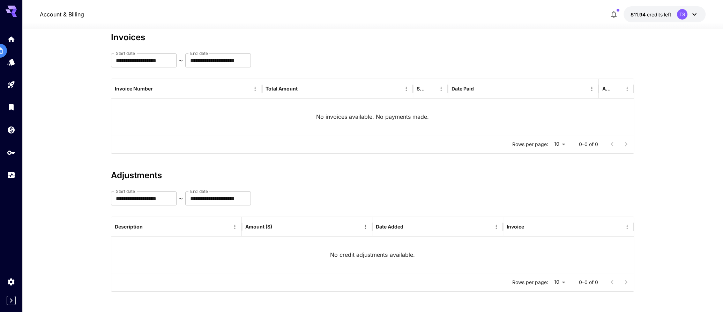
click at [175, 250] on div "No credit adjustments available." at bounding box center [372, 254] width 522 height 36
click at [14, 180] on div "Usage" at bounding box center [11, 186] width 22 height 16
